Goal: Task Accomplishment & Management: Manage account settings

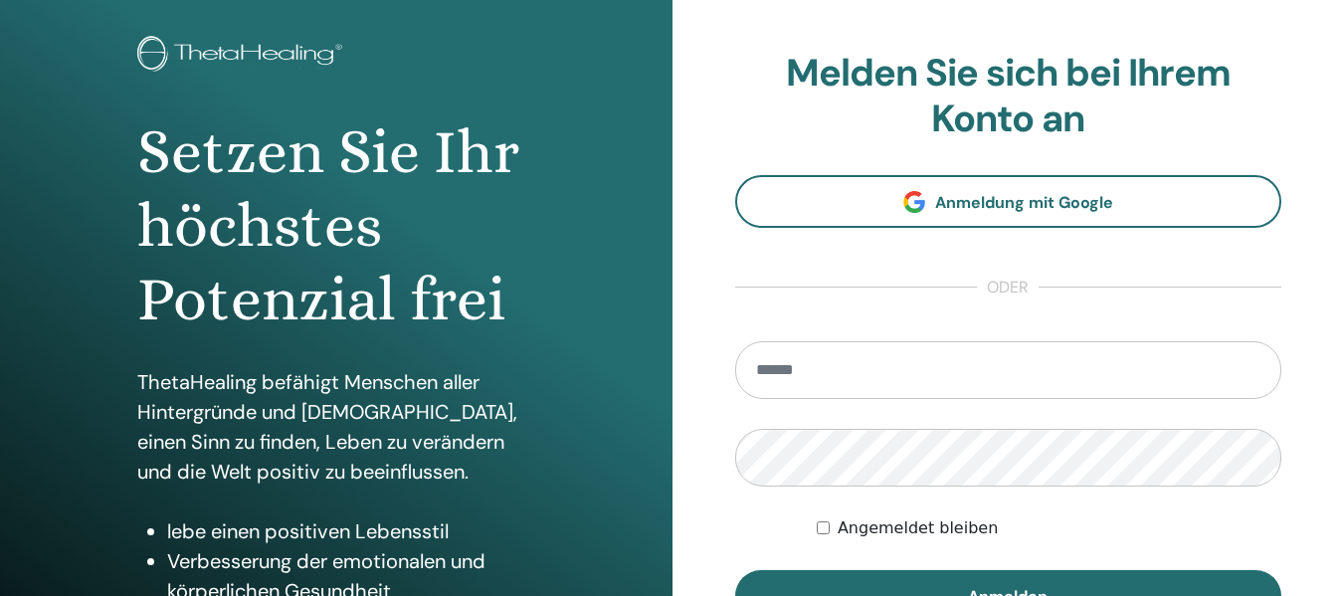
scroll to position [111, 0]
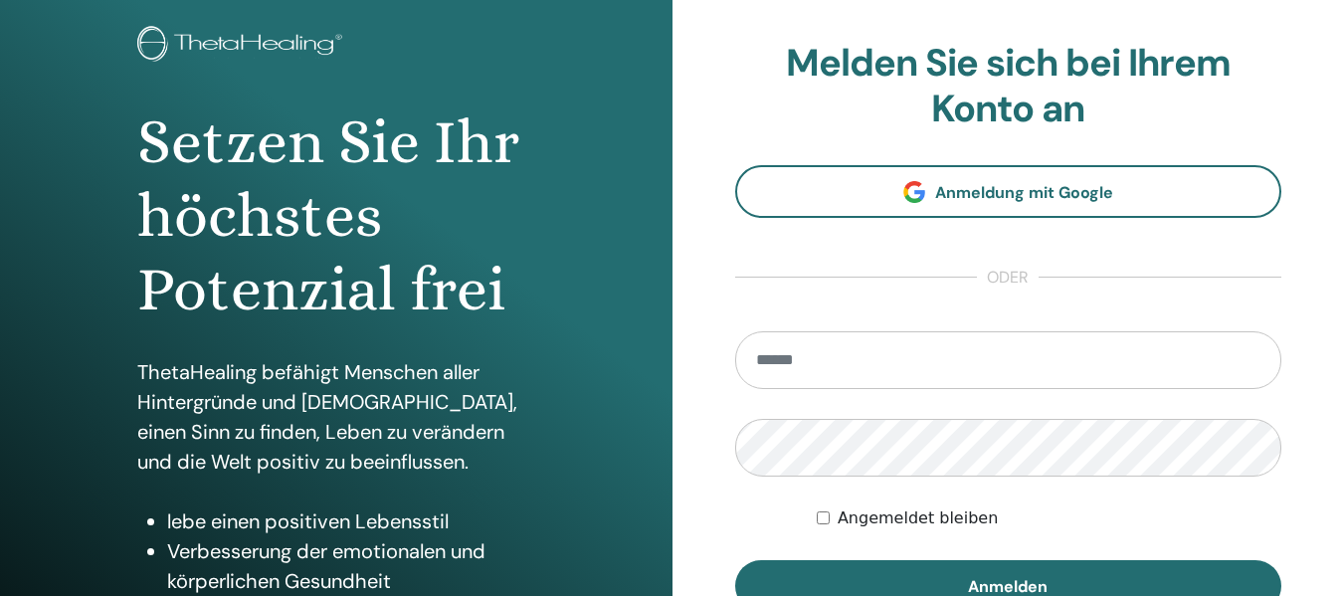
click at [766, 369] on input "email" at bounding box center [1008, 360] width 547 height 58
type input "**********"
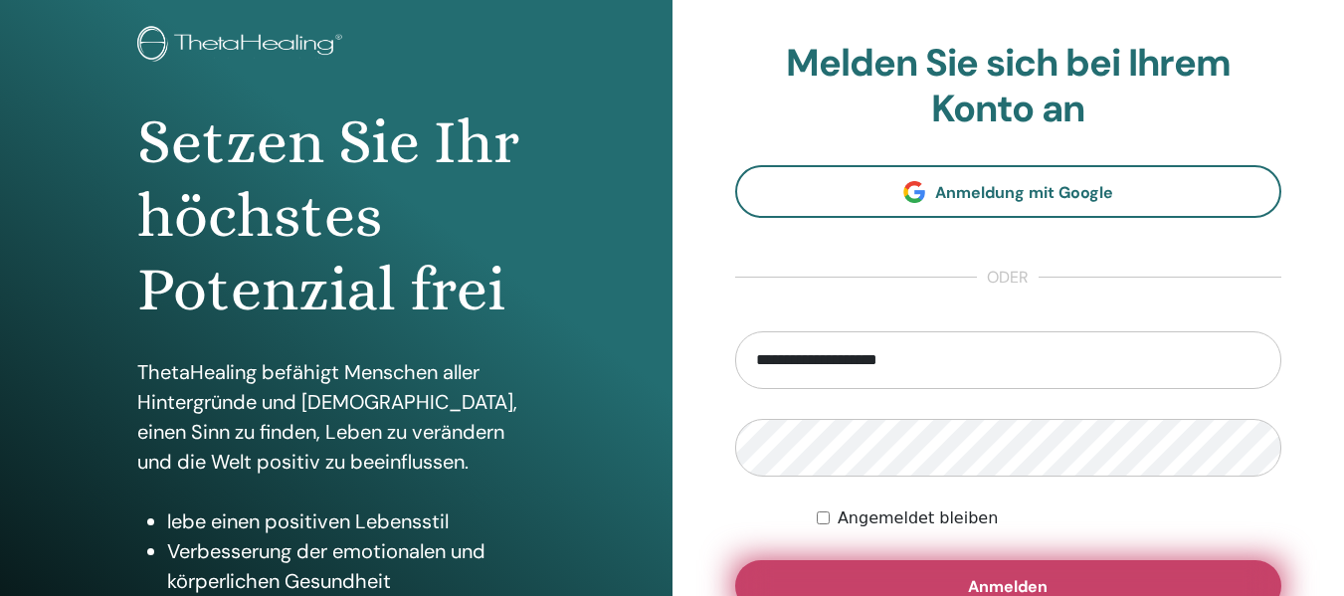
click at [859, 572] on button "Anmelden" at bounding box center [1008, 586] width 547 height 52
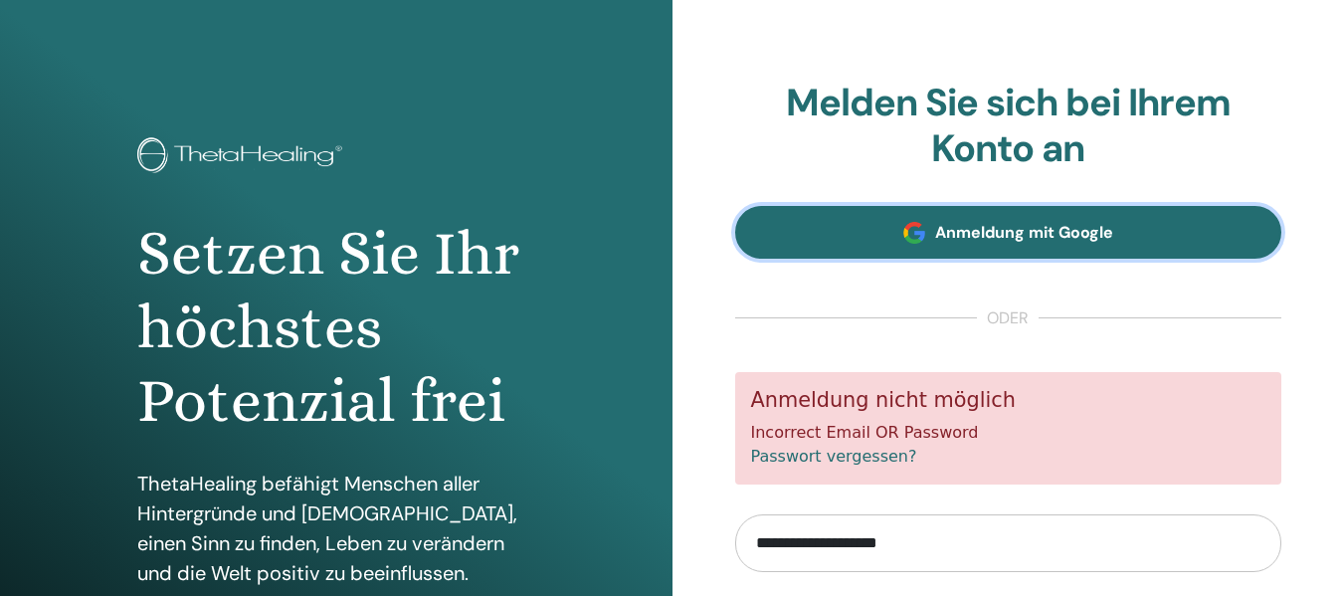
click at [1070, 223] on span "Anmeldung mit Google" at bounding box center [1024, 232] width 178 height 21
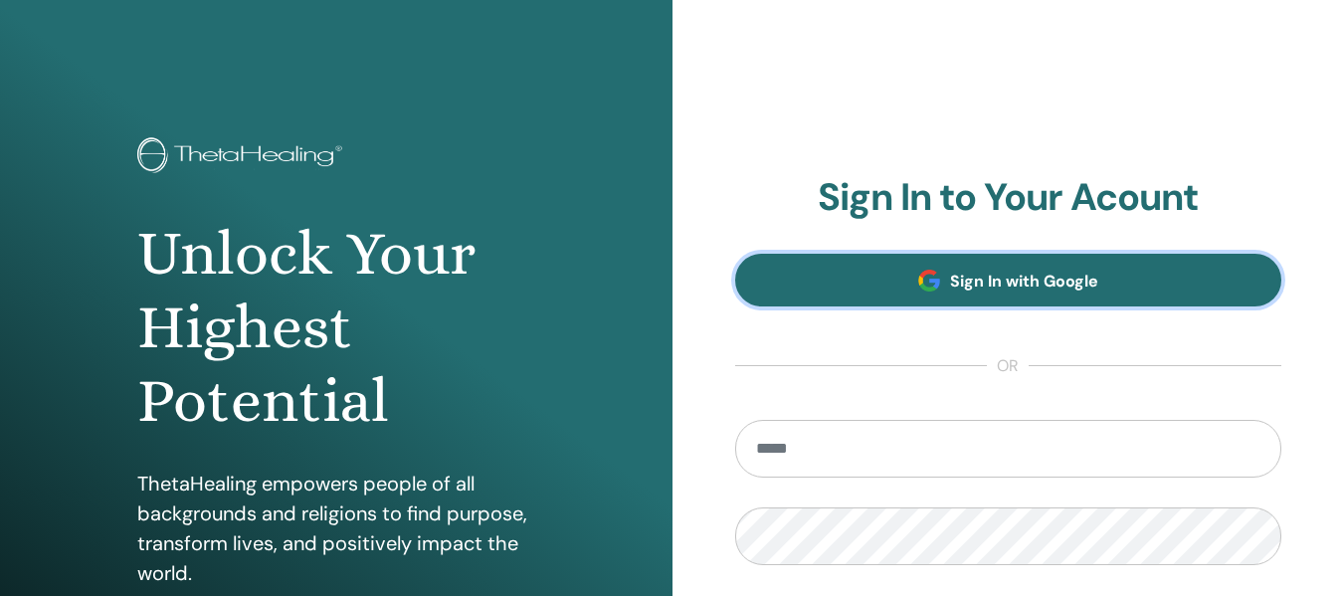
click at [999, 280] on span "Sign In with Google" at bounding box center [1024, 281] width 148 height 21
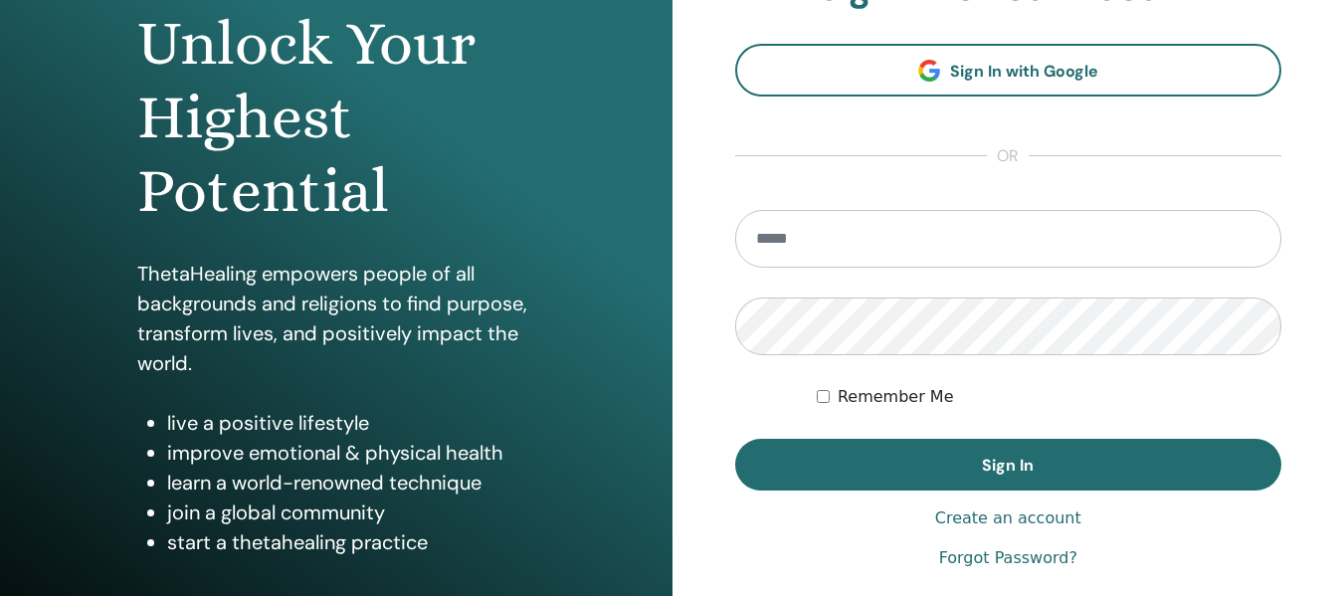
scroll to position [208, 0]
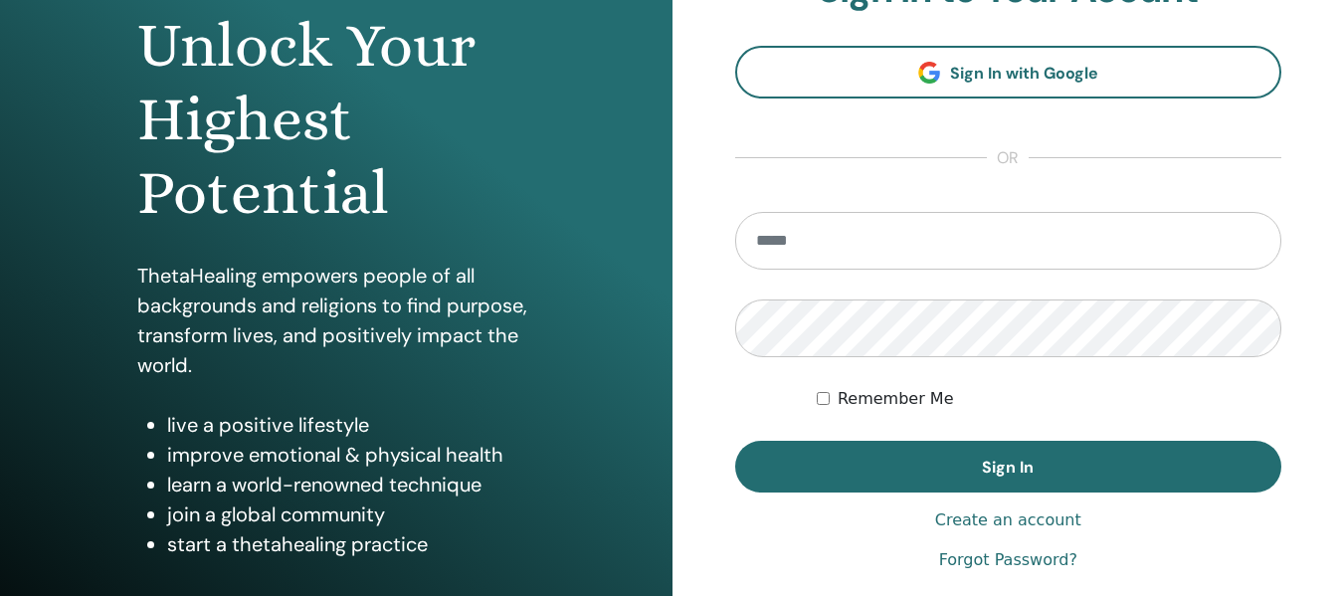
click at [981, 559] on link "Forgot Password?" at bounding box center [1008, 560] width 138 height 24
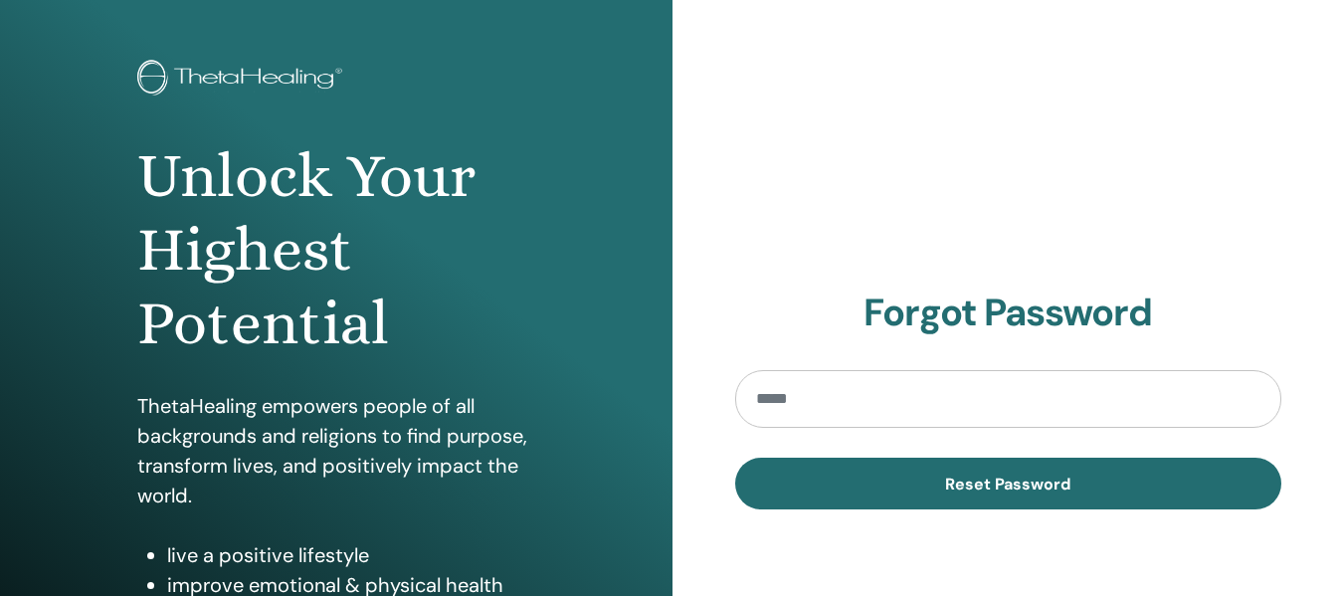
scroll to position [101, 0]
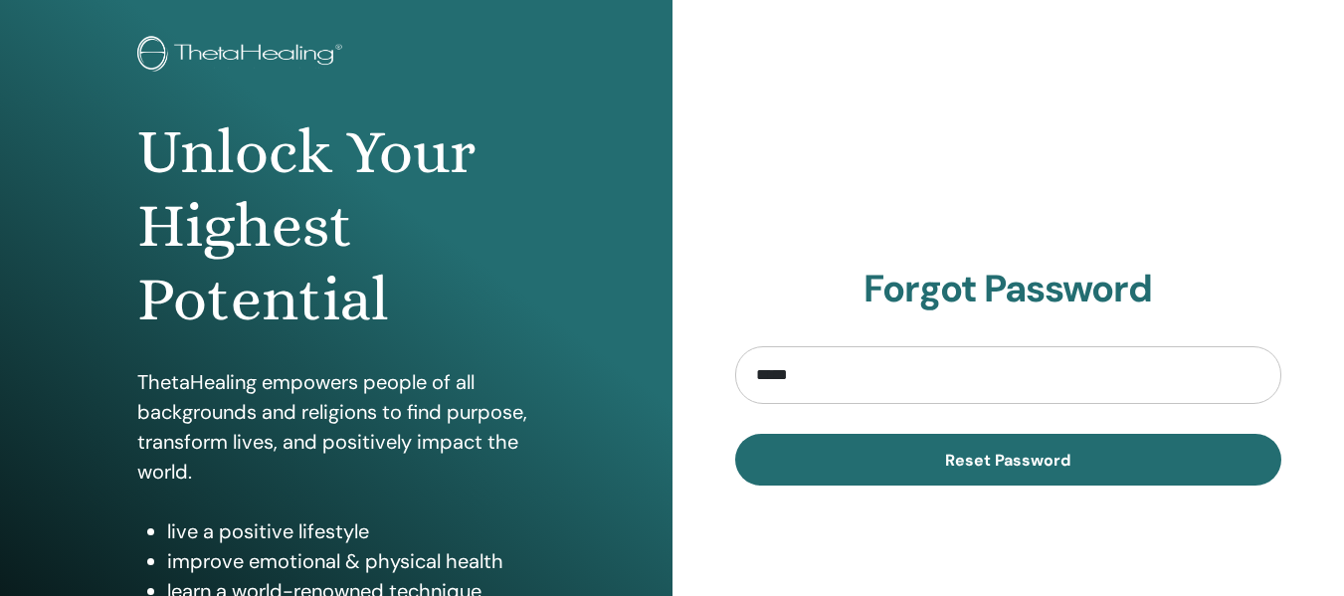
type input "**********"
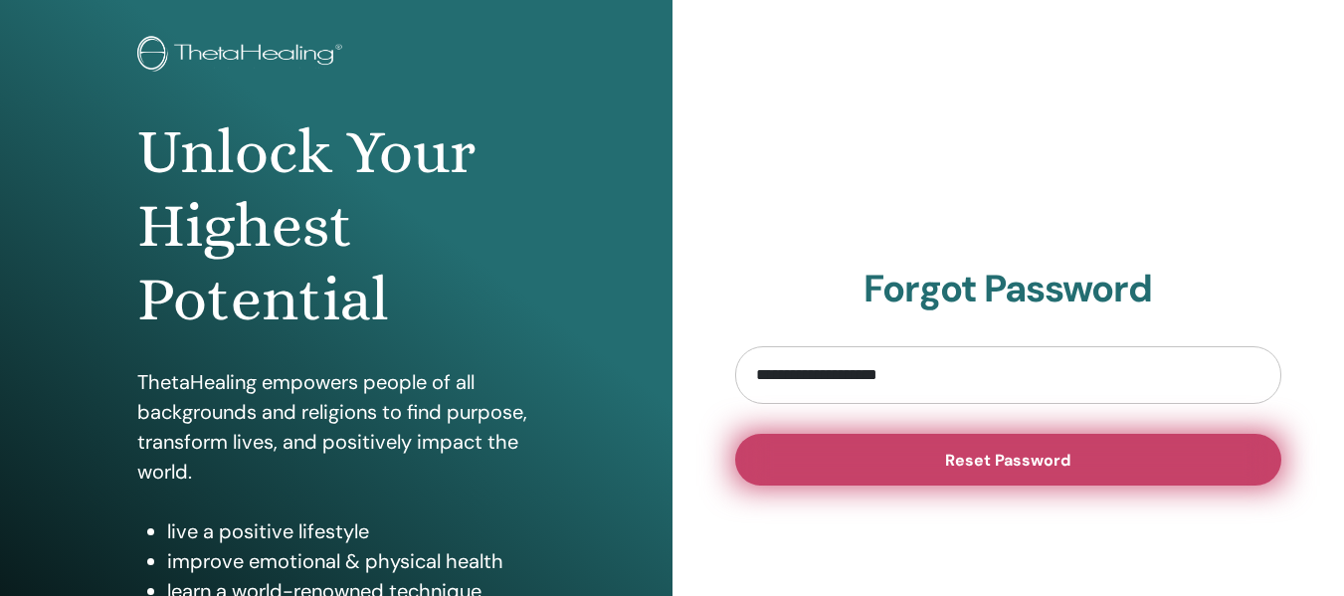
click at [928, 465] on button "Reset Password" at bounding box center [1008, 460] width 547 height 52
